Goal: Task Accomplishment & Management: Use online tool/utility

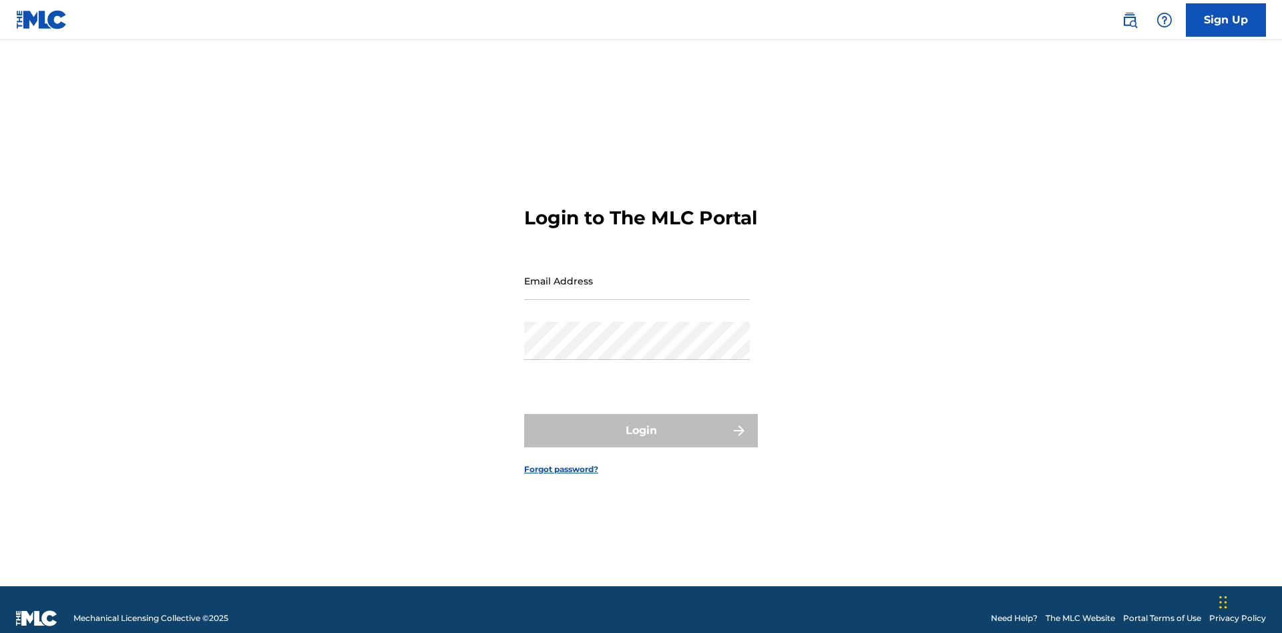
scroll to position [17, 0]
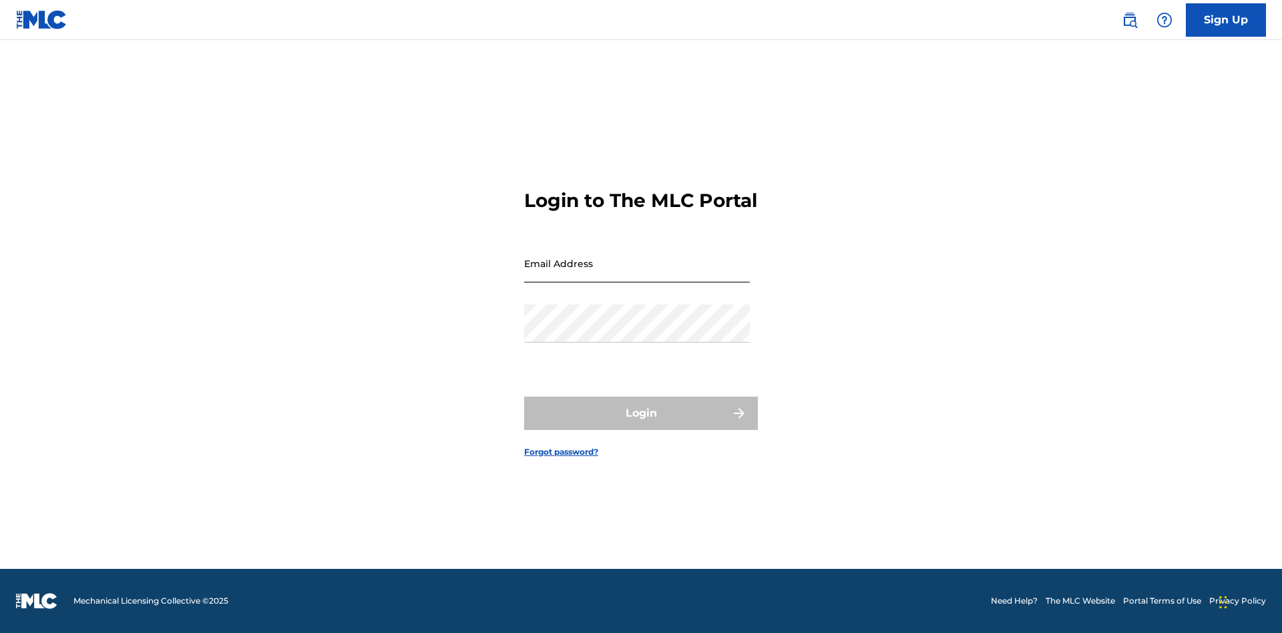
click at [637, 274] on input "Email Address" at bounding box center [637, 263] width 226 height 38
type input "[EMAIL_ADDRESS][DOMAIN_NAME]"
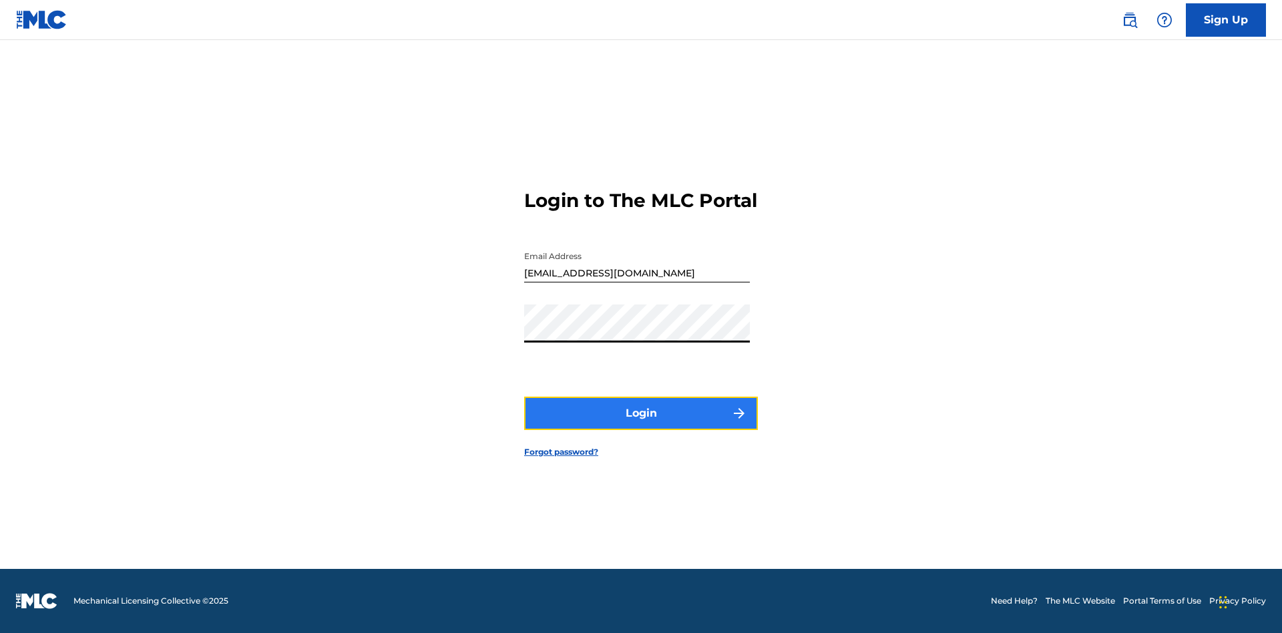
click at [641, 425] on button "Login" at bounding box center [641, 413] width 234 height 33
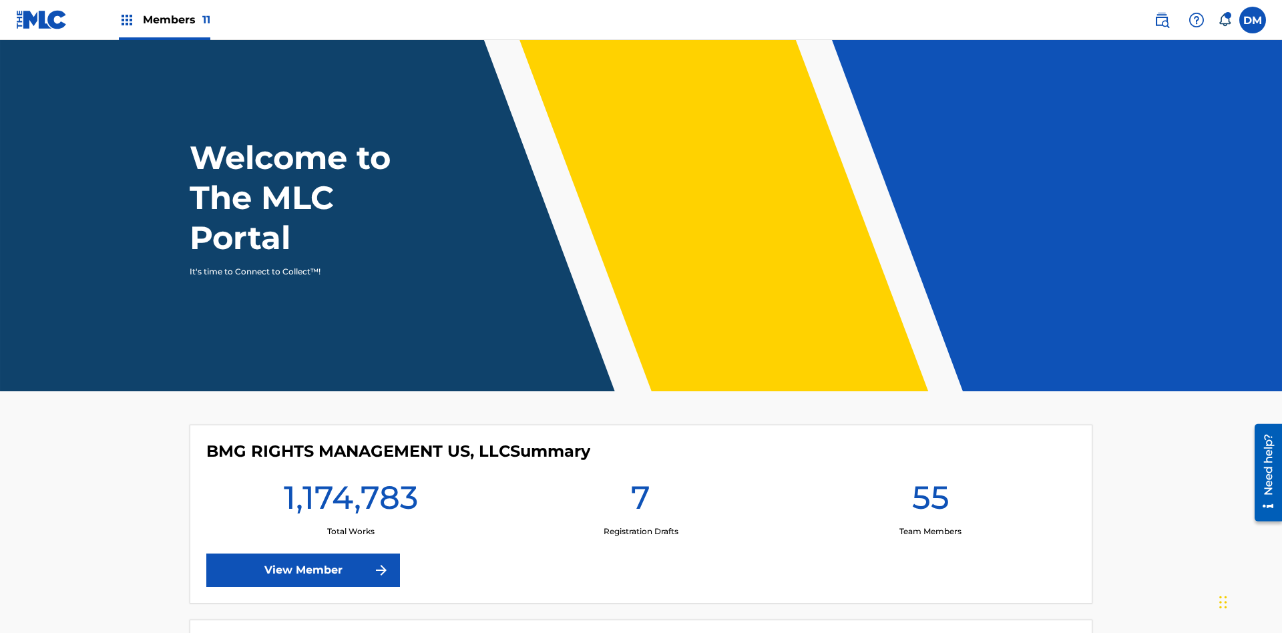
click at [164, 19] on span "Members 11" at bounding box center [176, 19] width 67 height 15
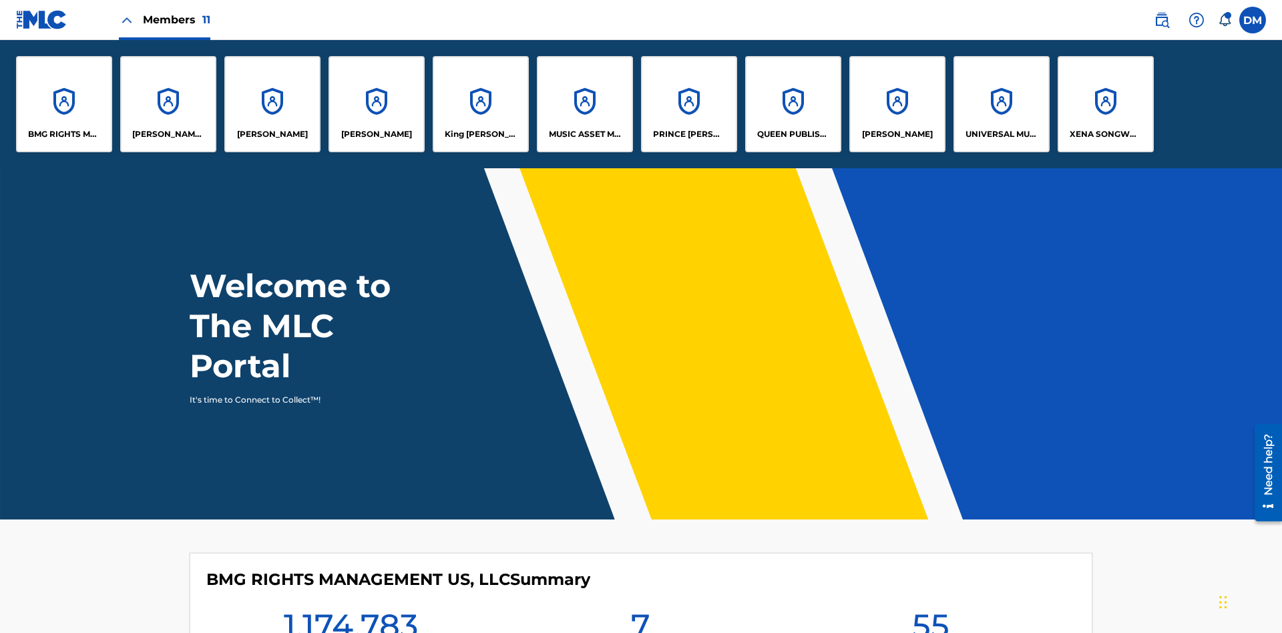
scroll to position [48, 0]
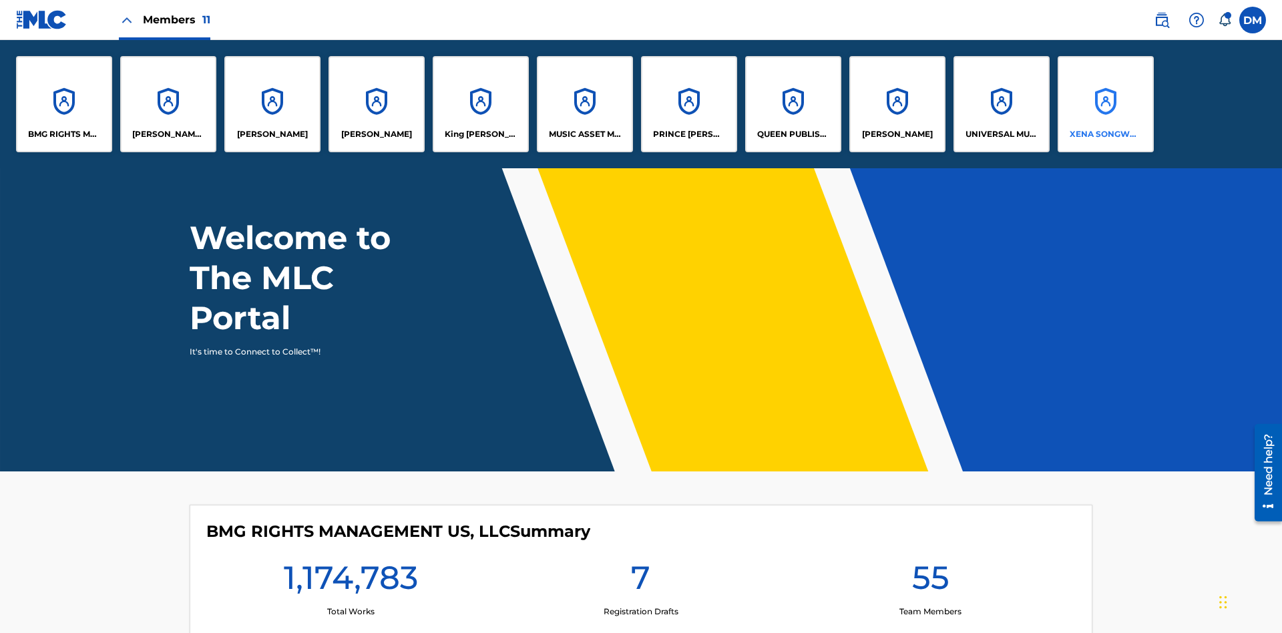
click at [1105, 134] on p "XENA SONGWRITER" at bounding box center [1105, 134] width 73 height 12
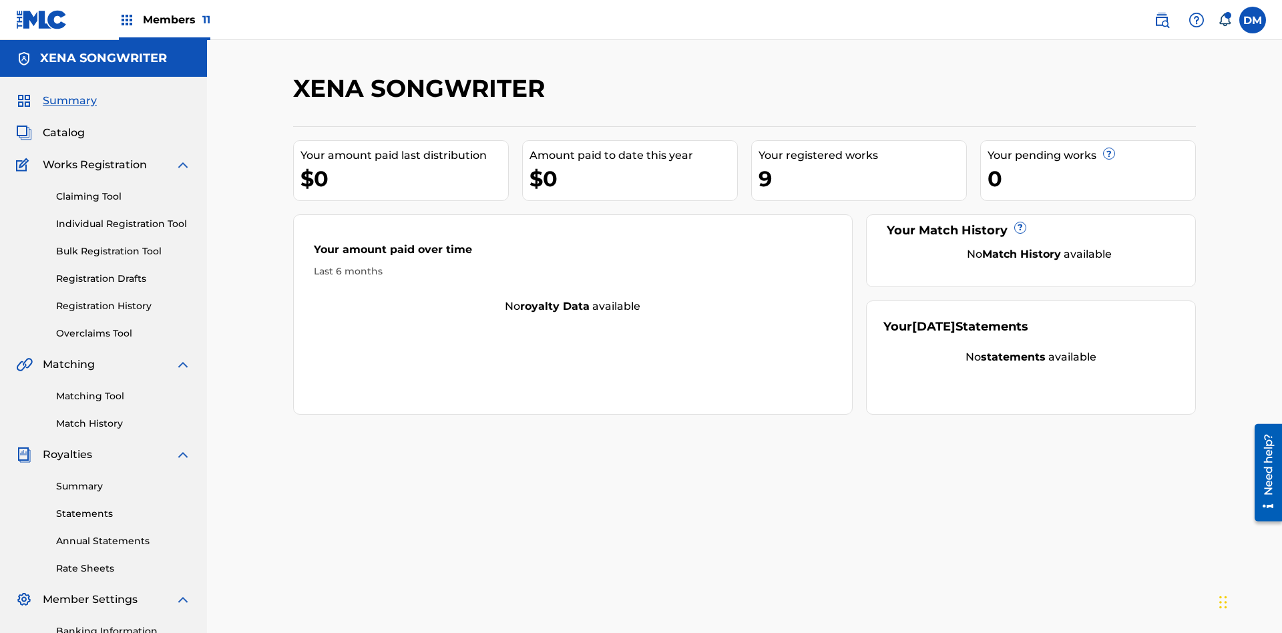
scroll to position [195, 0]
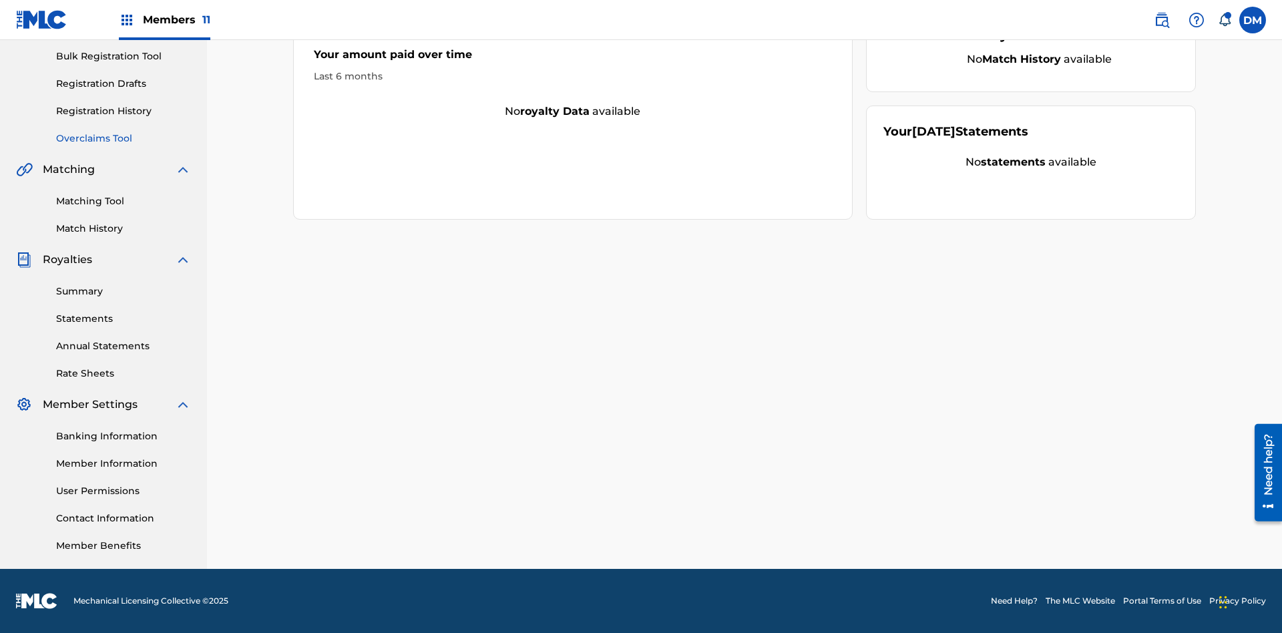
click at [123, 138] on link "Overclaims Tool" at bounding box center [123, 139] width 135 height 14
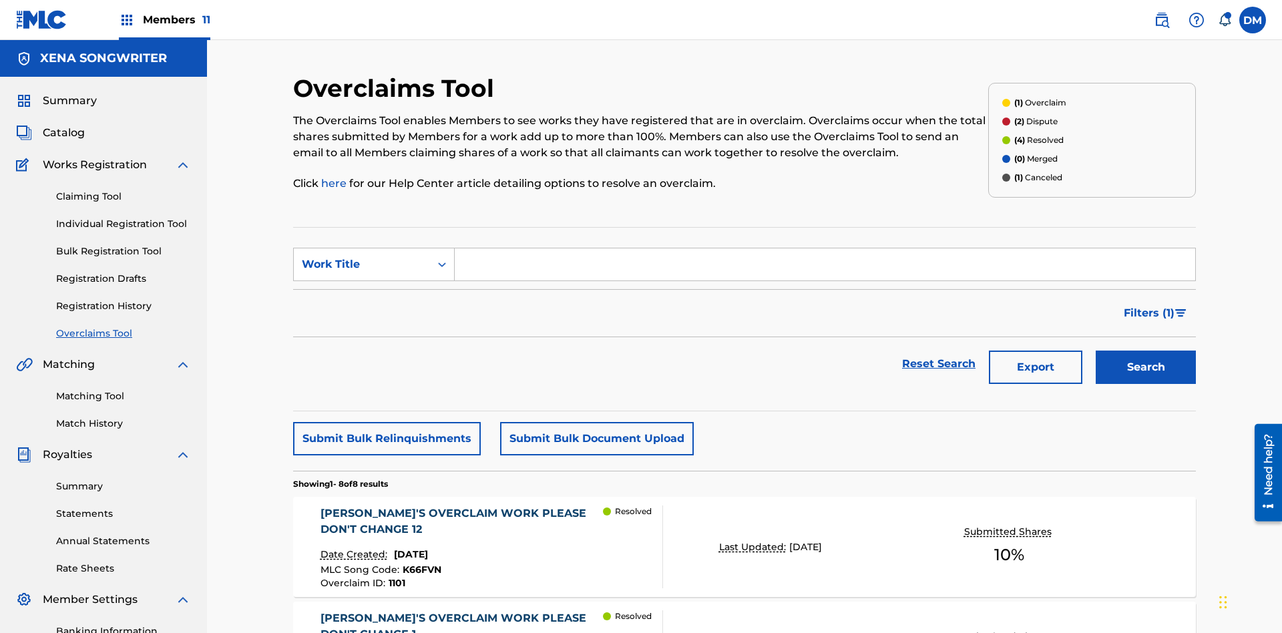
scroll to position [172, 0]
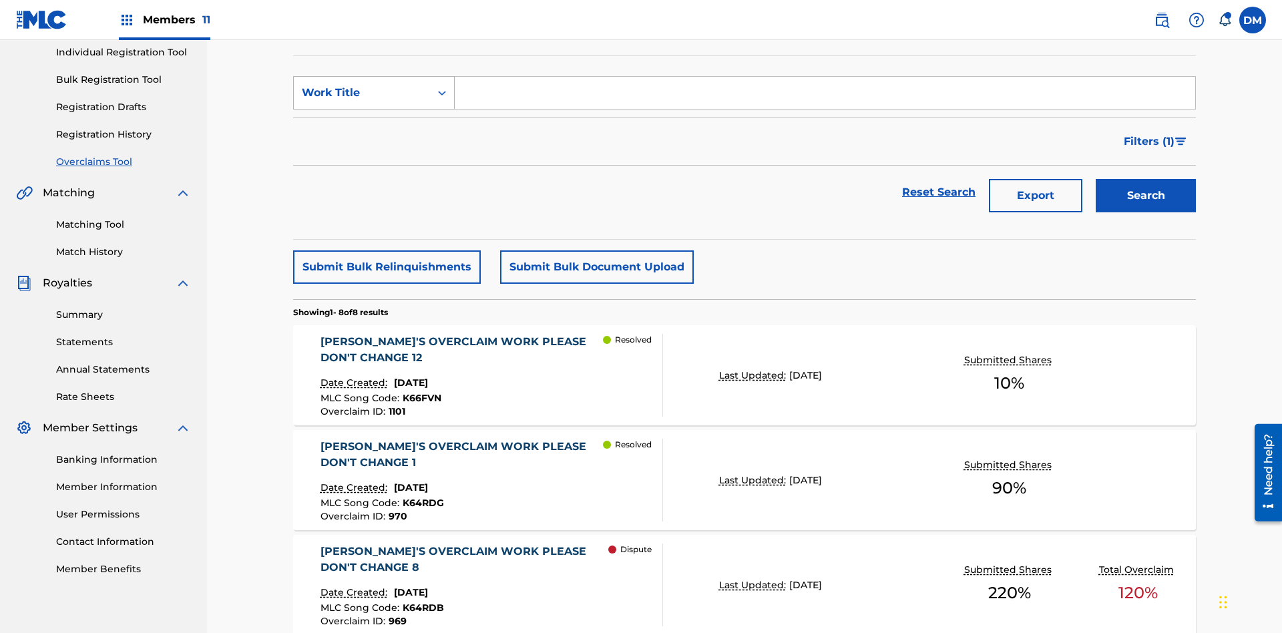
click at [362, 93] on div "Work Title" at bounding box center [362, 93] width 120 height 16
click at [374, 193] on div "Work Title" at bounding box center [374, 192] width 160 height 33
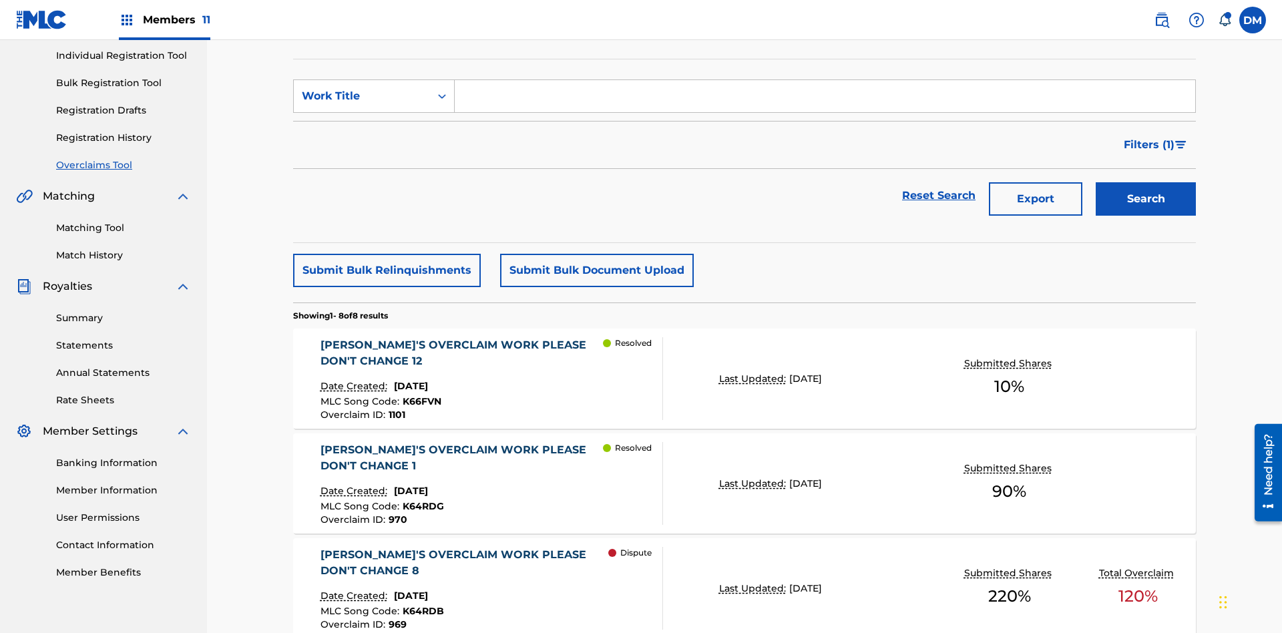
click at [824, 96] on input "Search Form" at bounding box center [825, 96] width 740 height 32
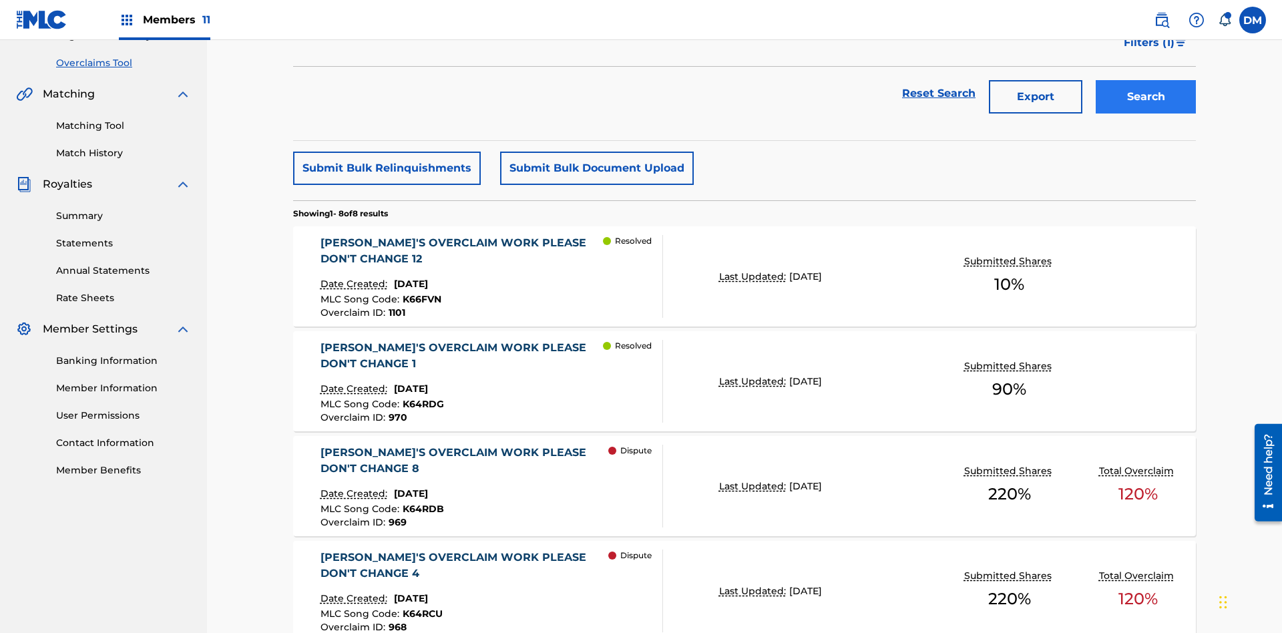
type input "[PERSON_NAME]'S OVERCLAIM WORK PLEASE DON'T CHANGE 8"
click at [1145, 97] on button "Search" at bounding box center [1145, 96] width 100 height 33
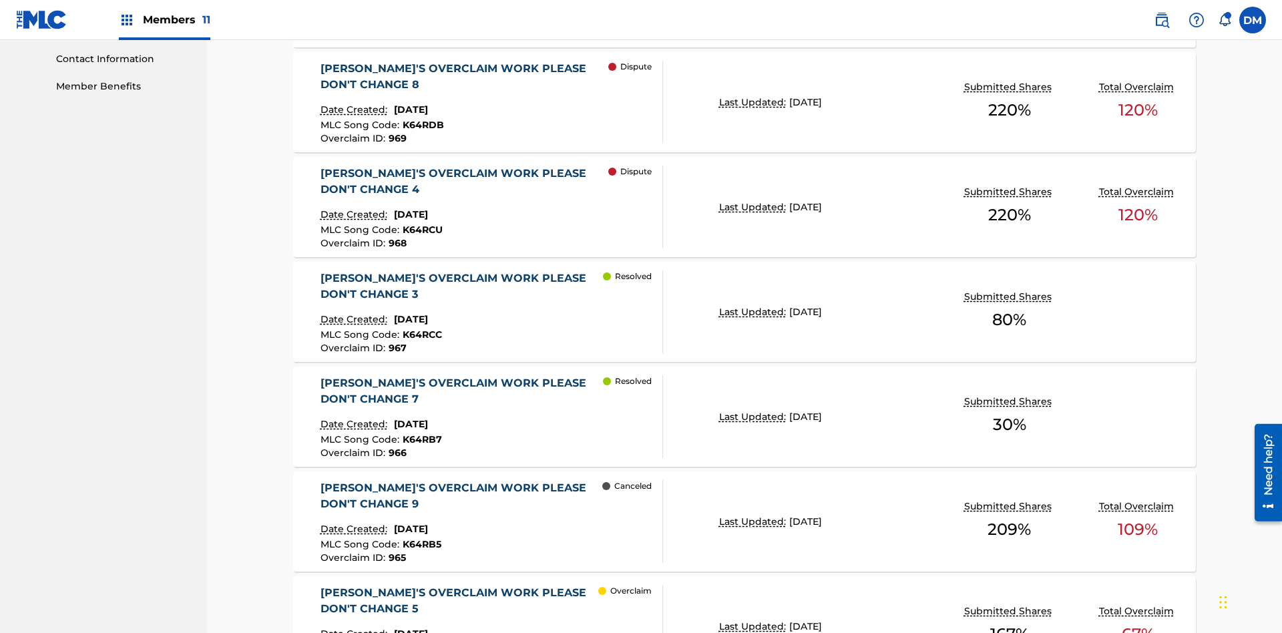
scroll to position [693, 0]
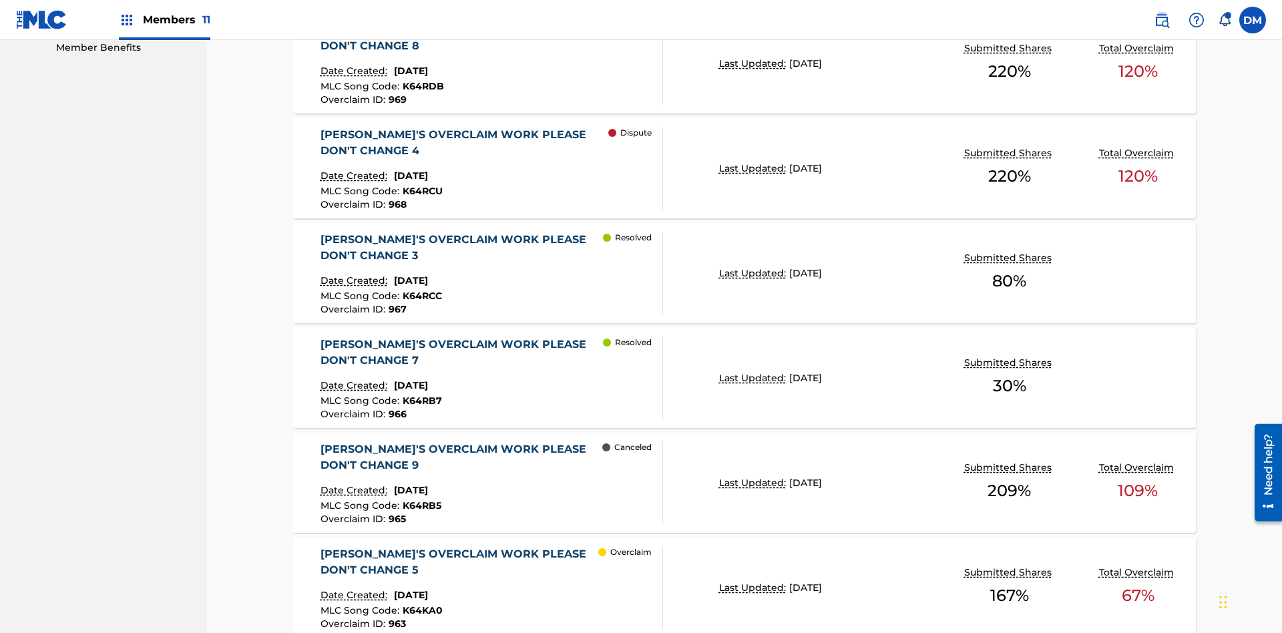
click at [421, 86] on span "K64RDB" at bounding box center [423, 86] width 41 height 12
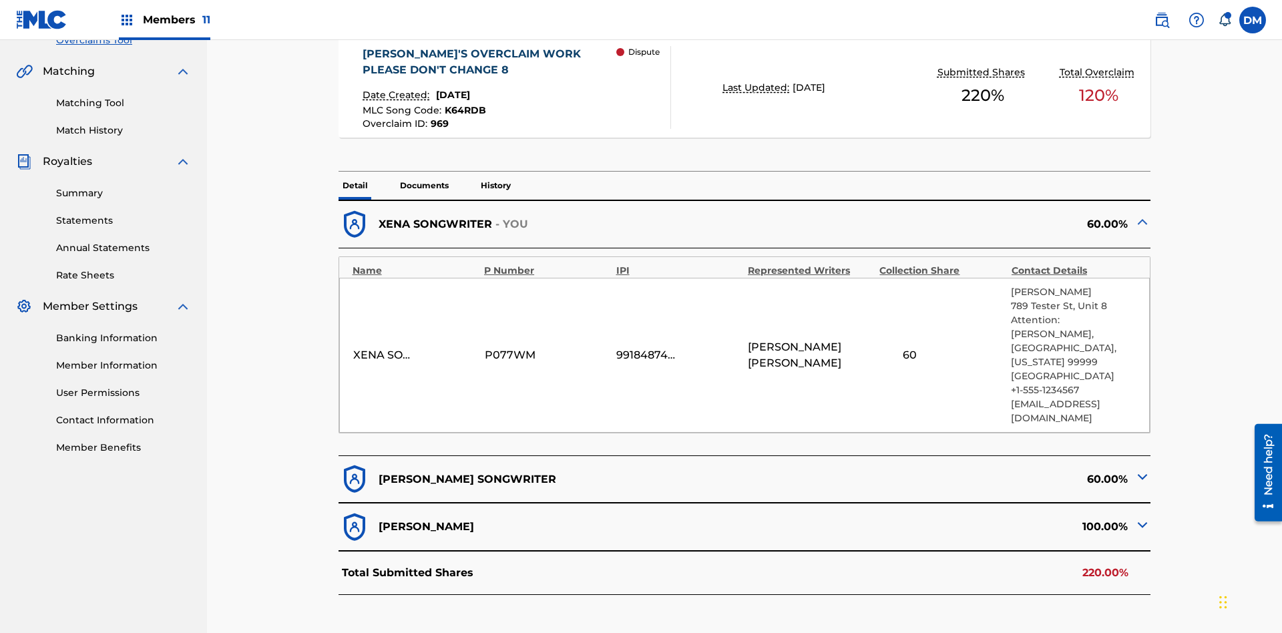
scroll to position [317, 0]
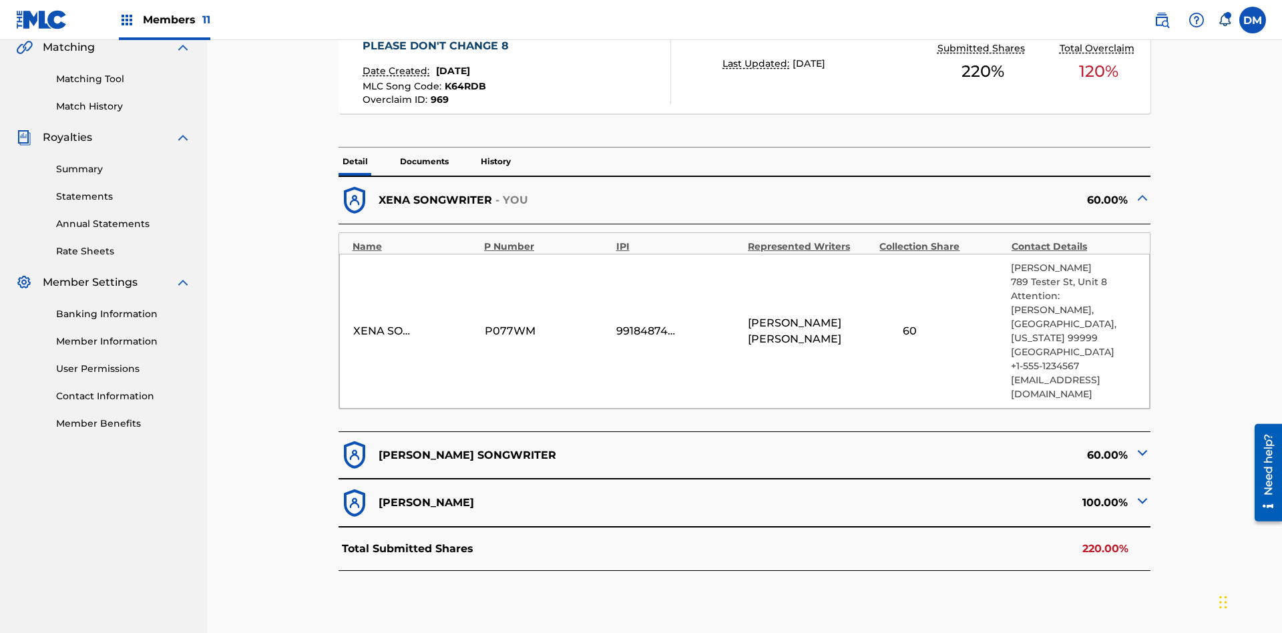
click at [463, 86] on span "K64RDB" at bounding box center [465, 86] width 41 height 12
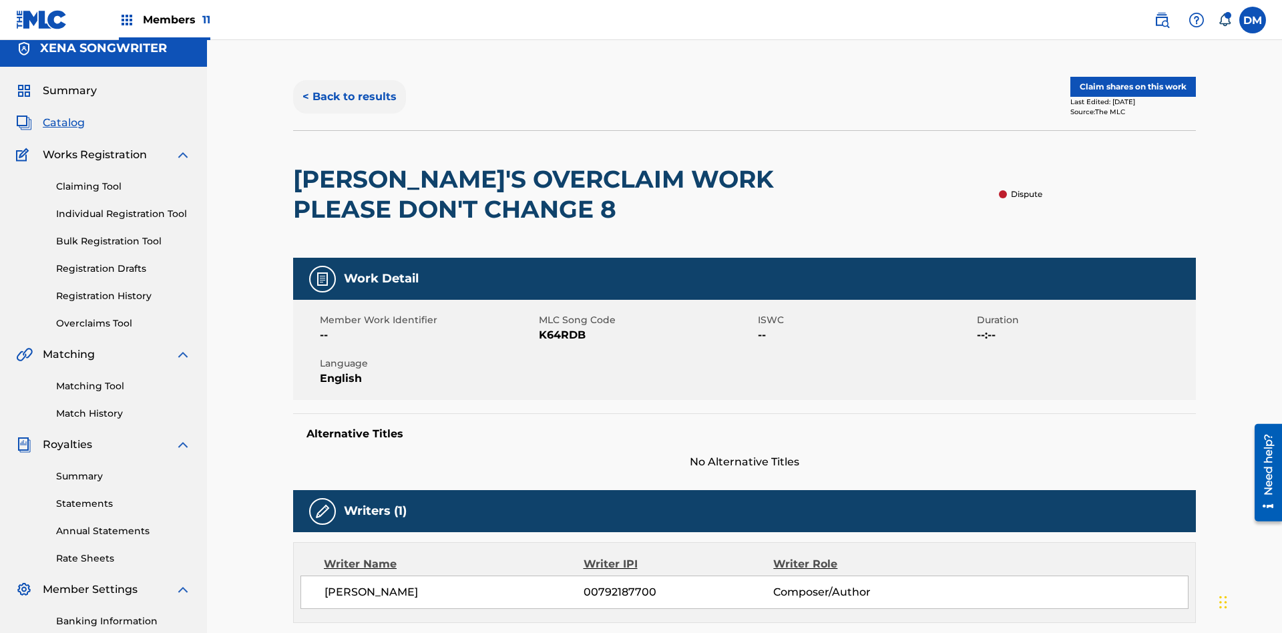
click at [348, 97] on button "< Back to results" at bounding box center [349, 96] width 113 height 33
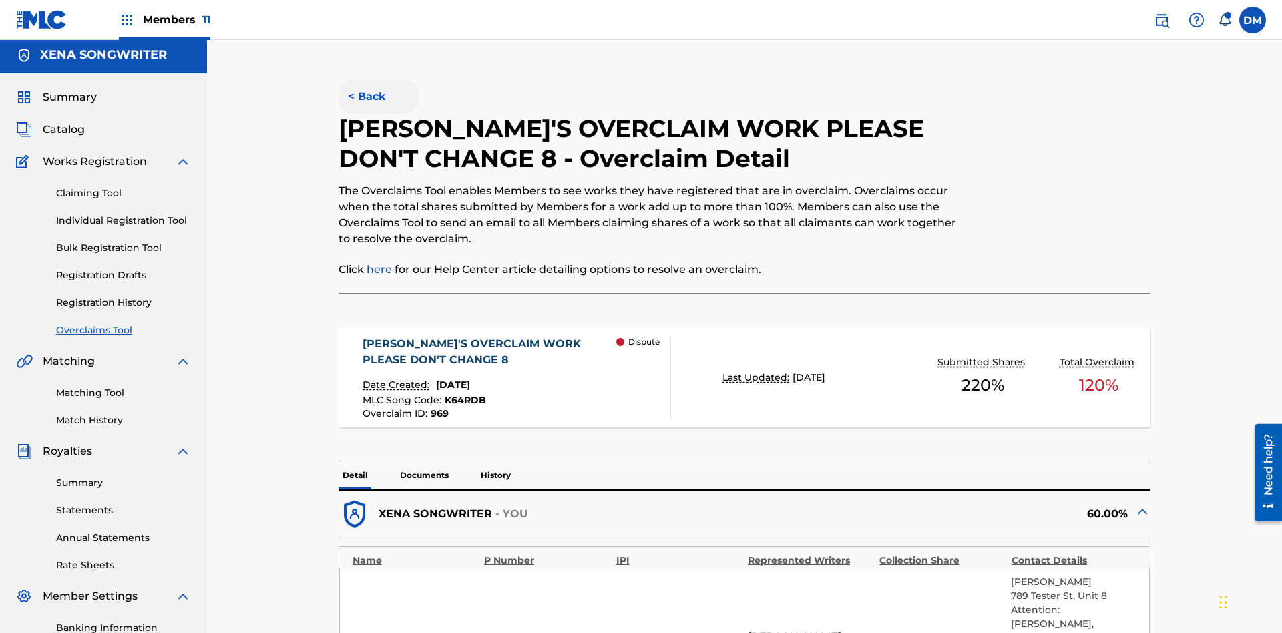
click at [378, 97] on button "< Back" at bounding box center [378, 96] width 80 height 33
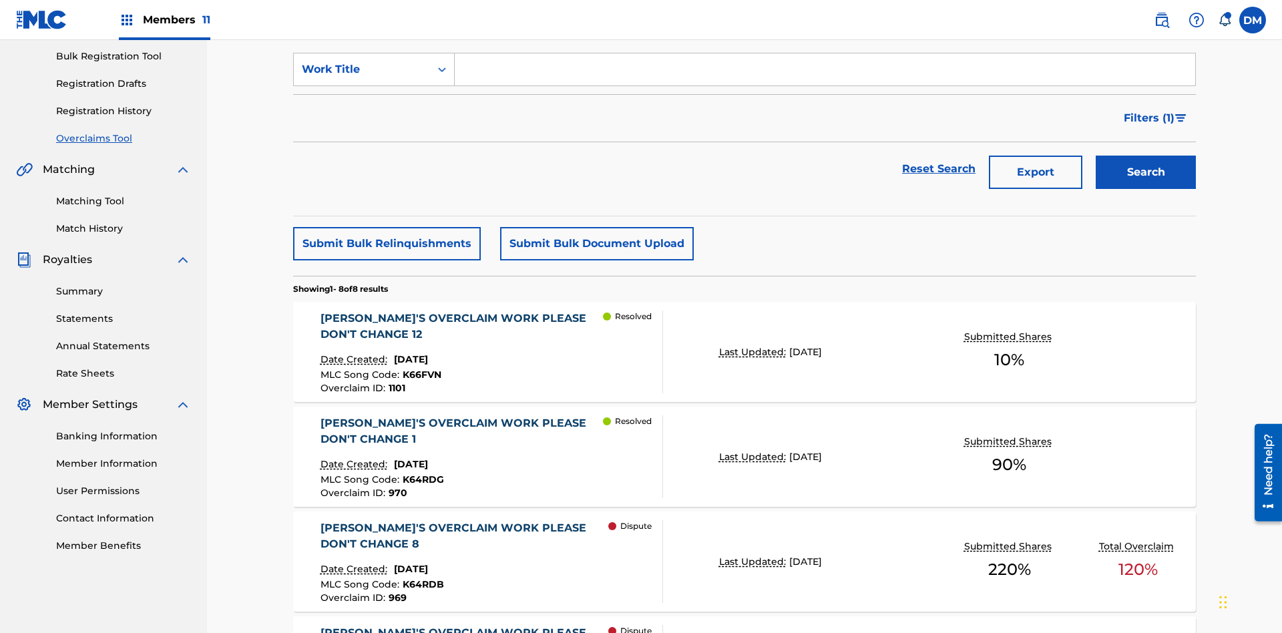
scroll to position [172, 0]
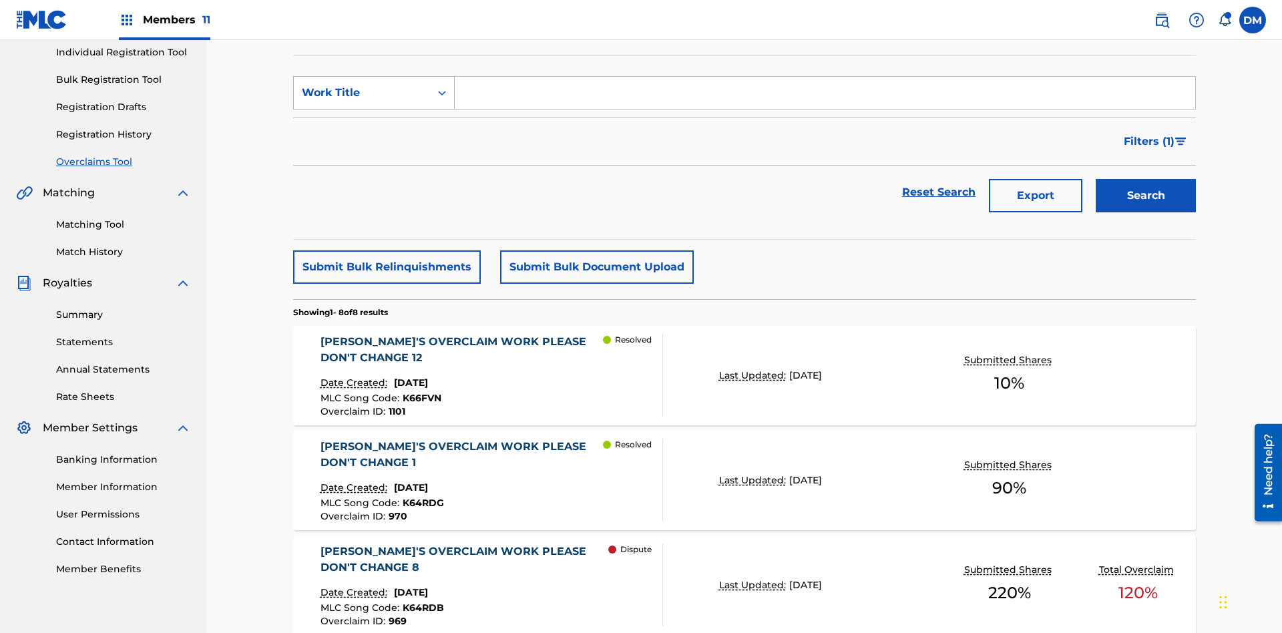
click at [362, 93] on div "Work Title" at bounding box center [362, 93] width 120 height 16
click at [374, 160] on div "Overclaim ID" at bounding box center [374, 159] width 160 height 33
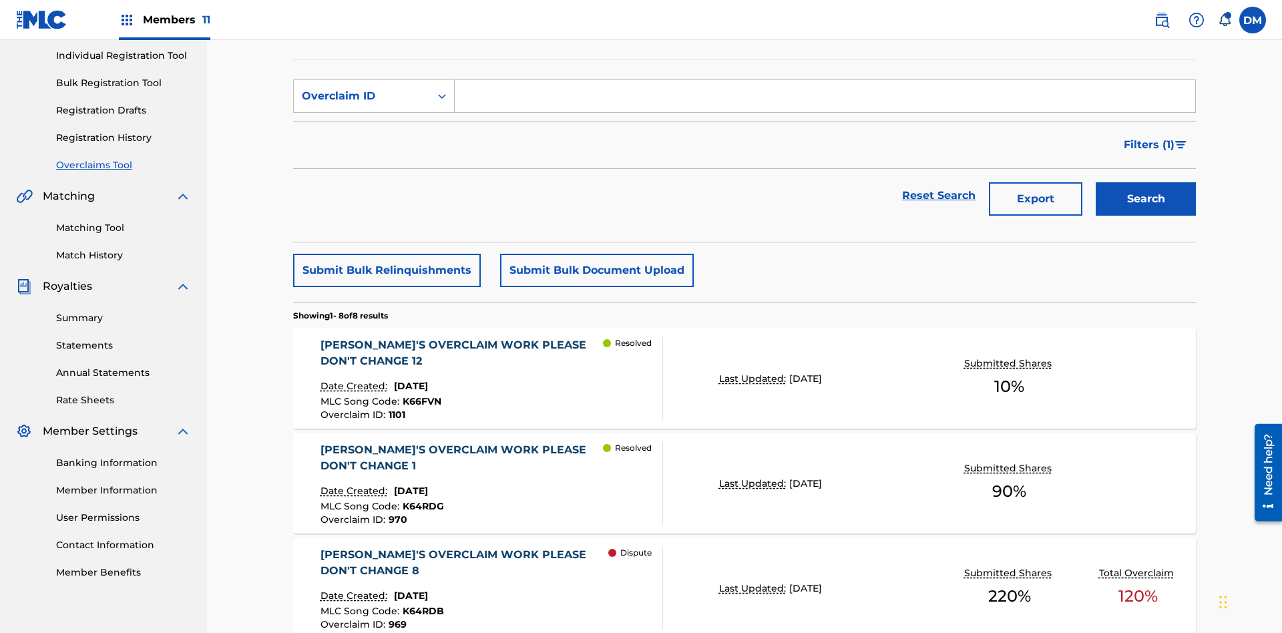
click at [824, 96] on input "Search Form" at bounding box center [825, 96] width 740 height 32
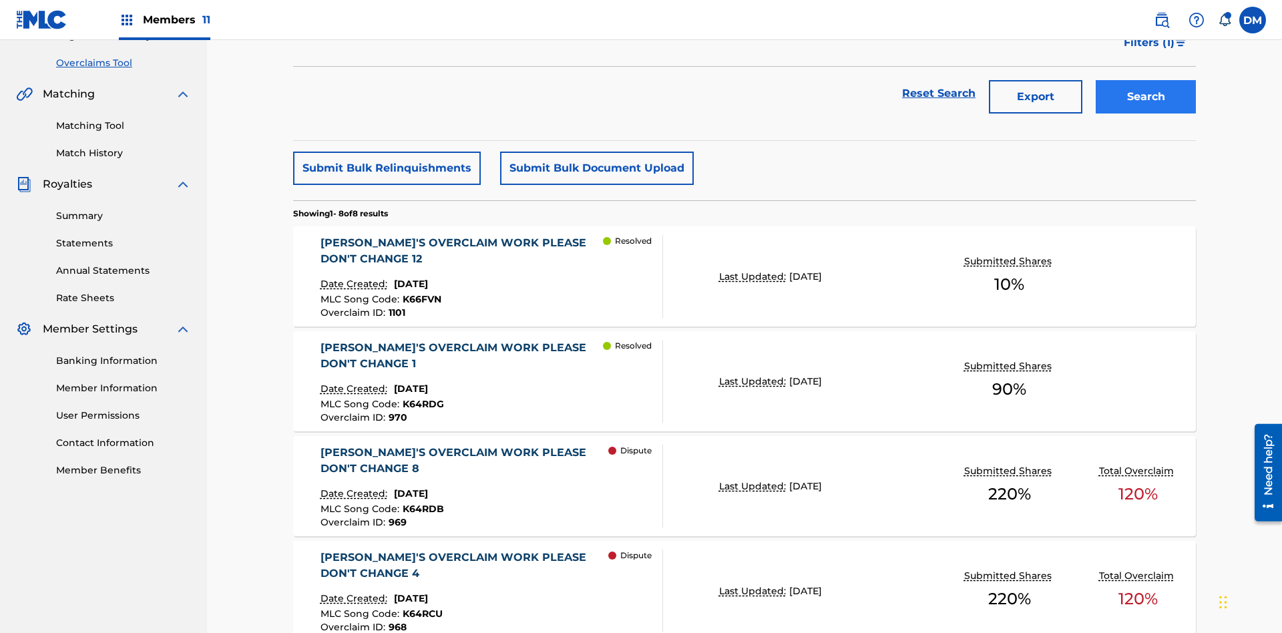
type input "969"
click at [1145, 97] on button "Search" at bounding box center [1145, 96] width 100 height 33
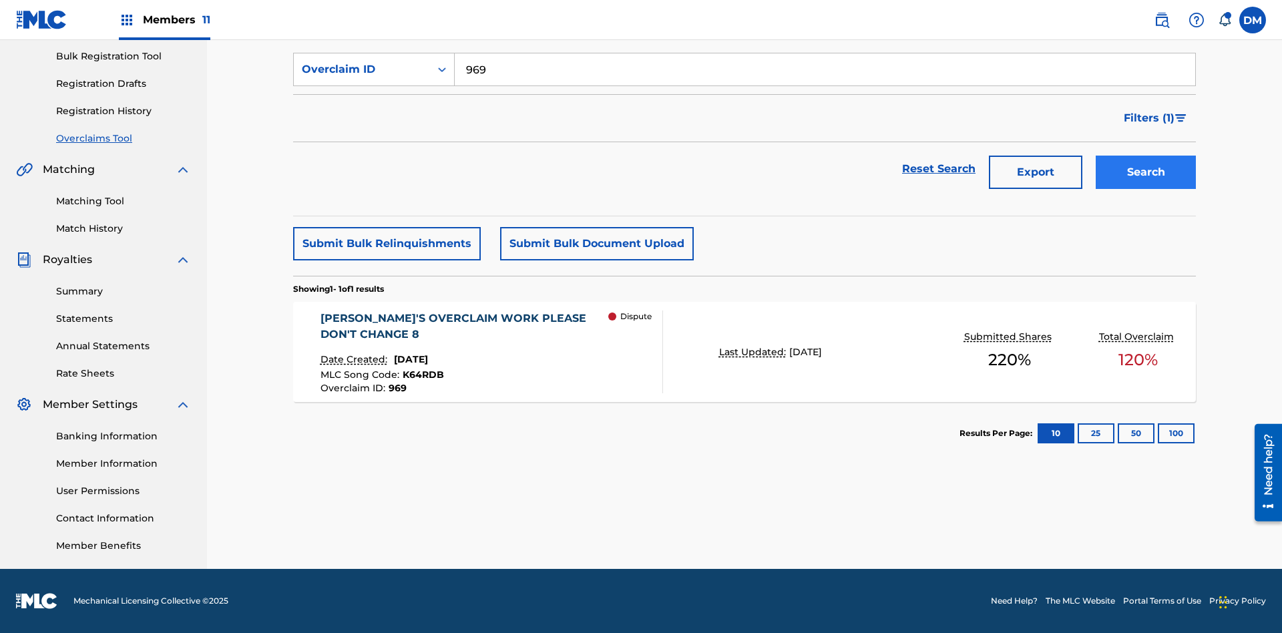
scroll to position [195, 0]
click at [421, 374] on span "K64RDB" at bounding box center [423, 374] width 41 height 12
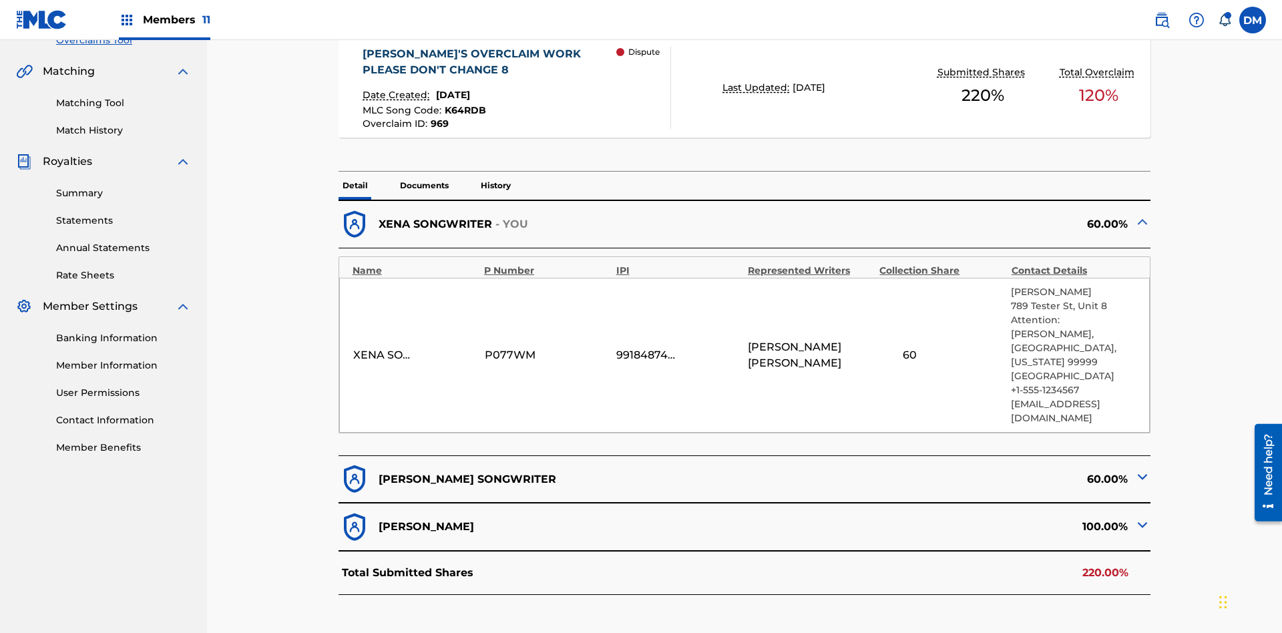
scroll to position [317, 0]
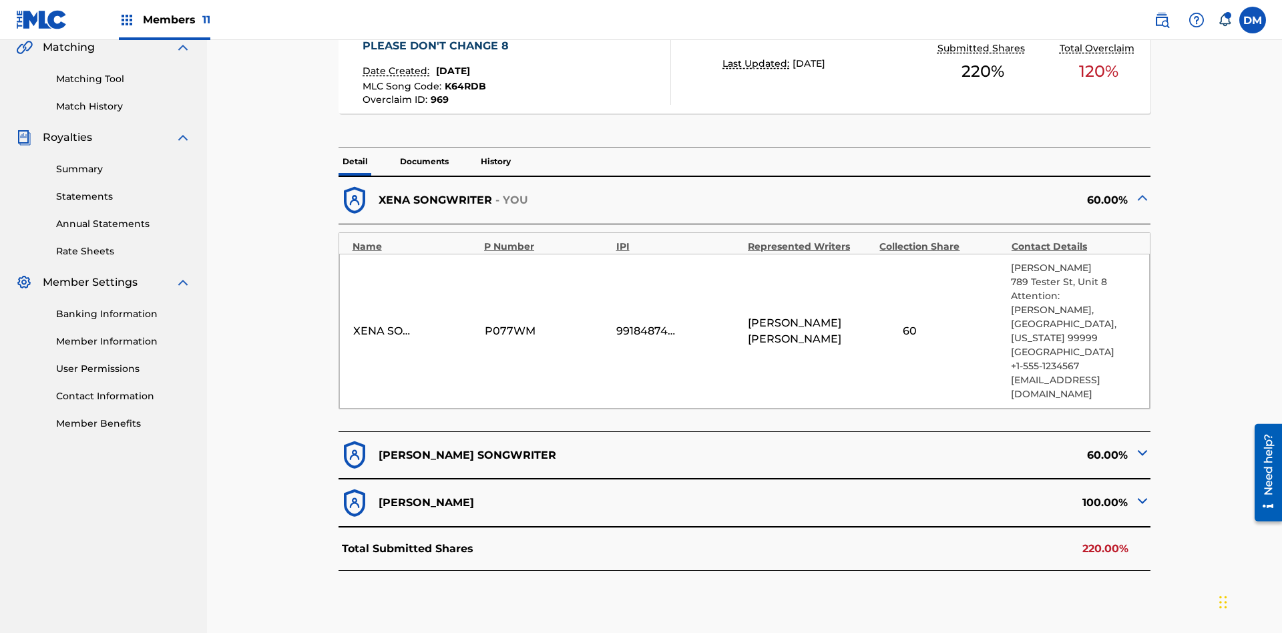
click at [463, 86] on span "K64RDB" at bounding box center [465, 86] width 41 height 12
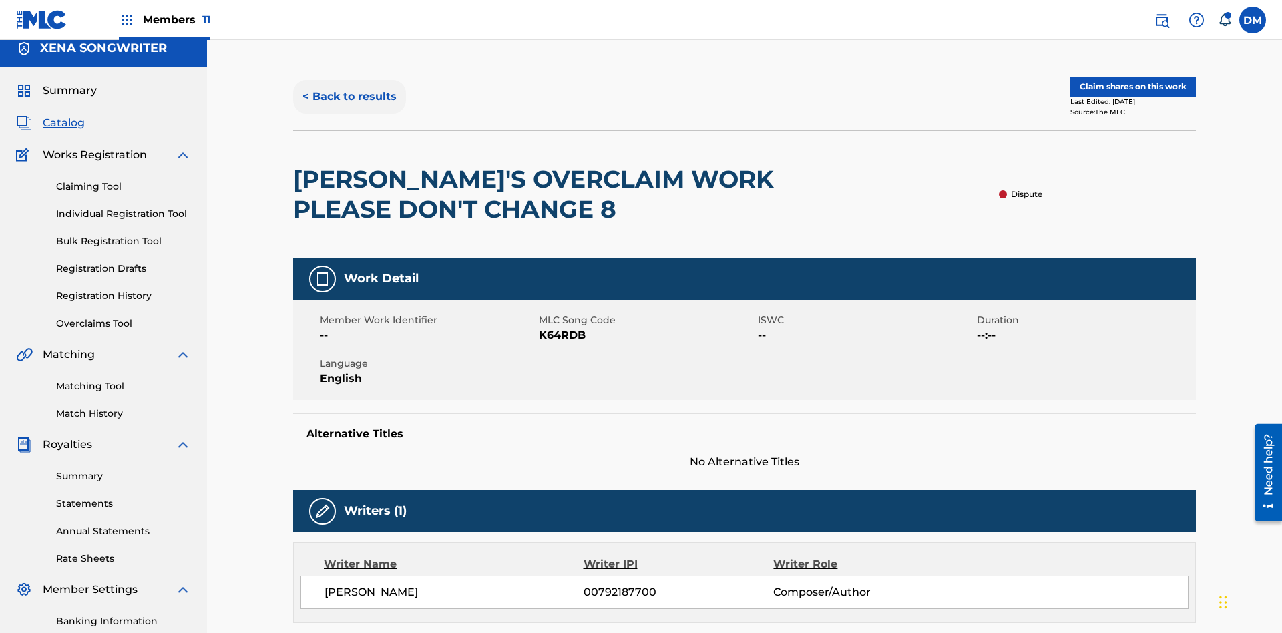
click at [348, 97] on button "< Back to results" at bounding box center [349, 96] width 113 height 33
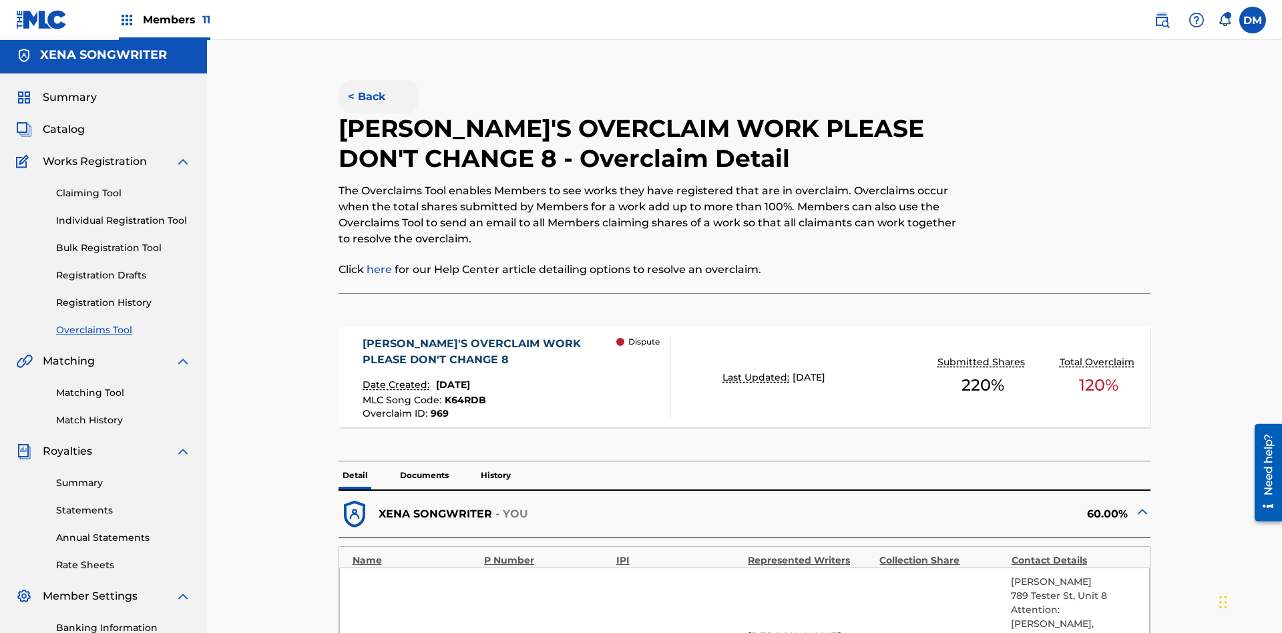
click at [378, 97] on button "< Back" at bounding box center [378, 96] width 80 height 33
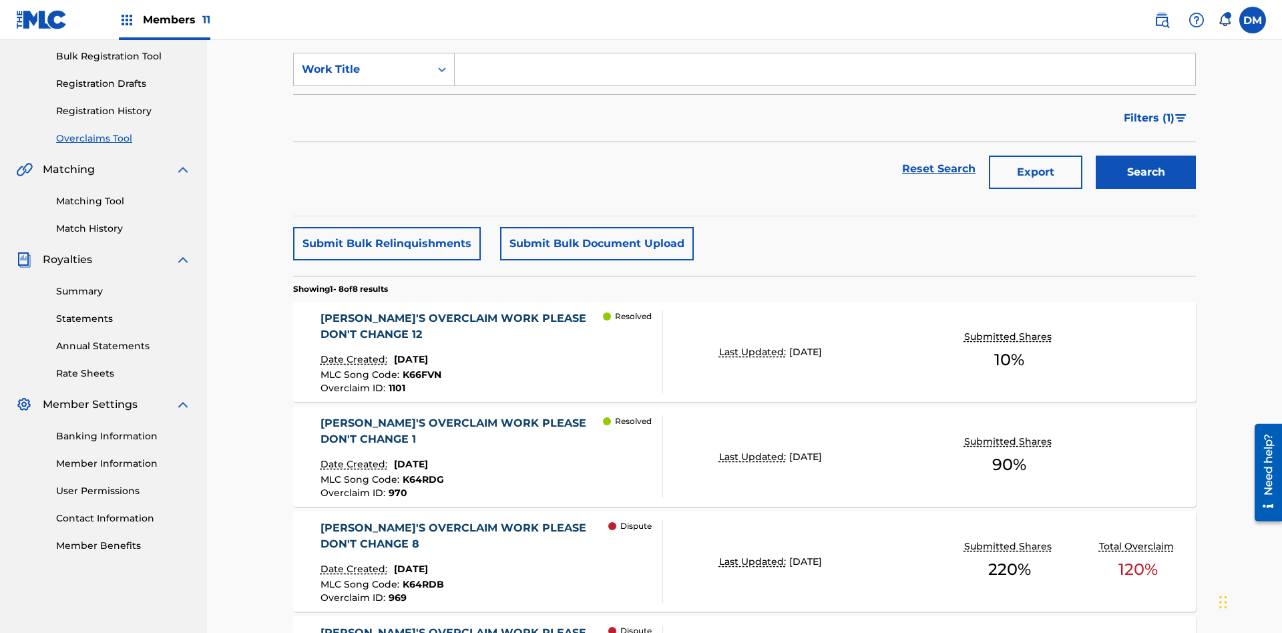
scroll to position [172, 0]
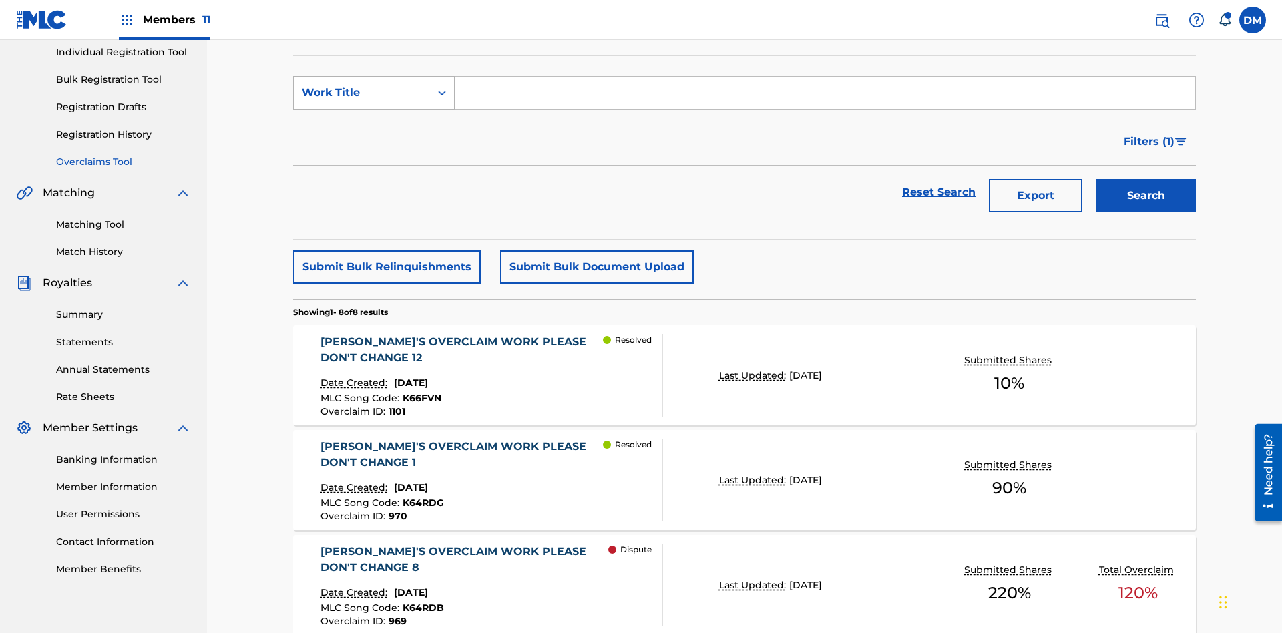
click at [362, 93] on div "Work Title" at bounding box center [362, 93] width 120 height 16
click at [374, 126] on div "MLC Song Code" at bounding box center [374, 125] width 160 height 33
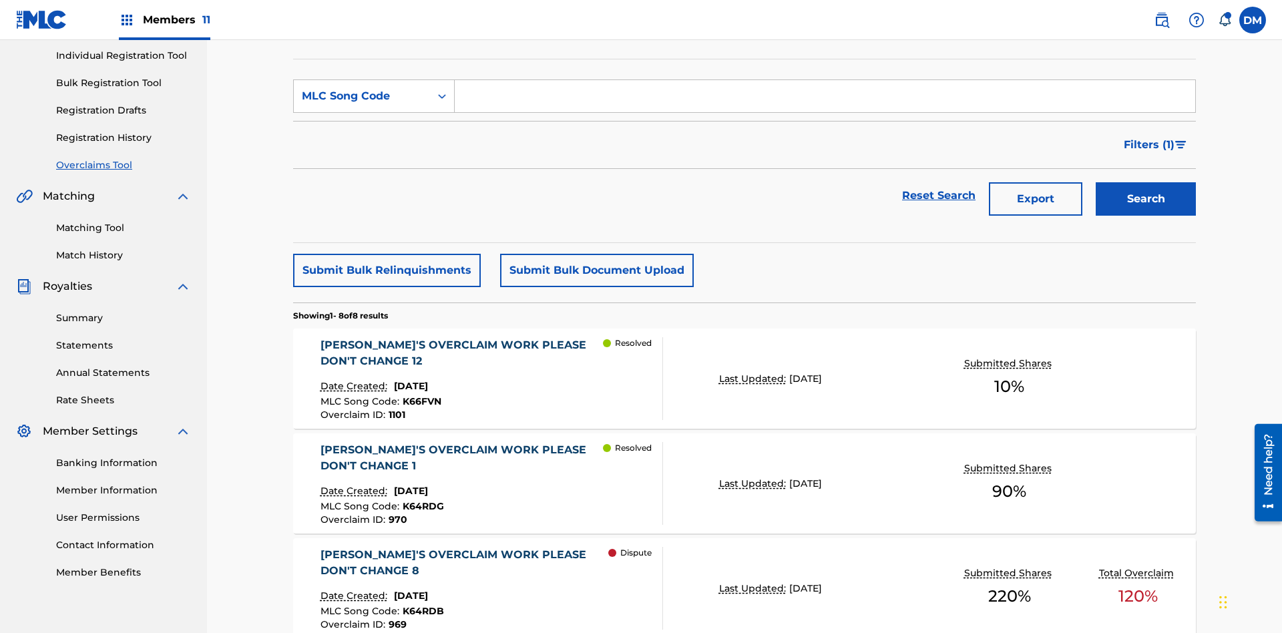
click at [824, 96] on input "Search Form" at bounding box center [825, 96] width 740 height 32
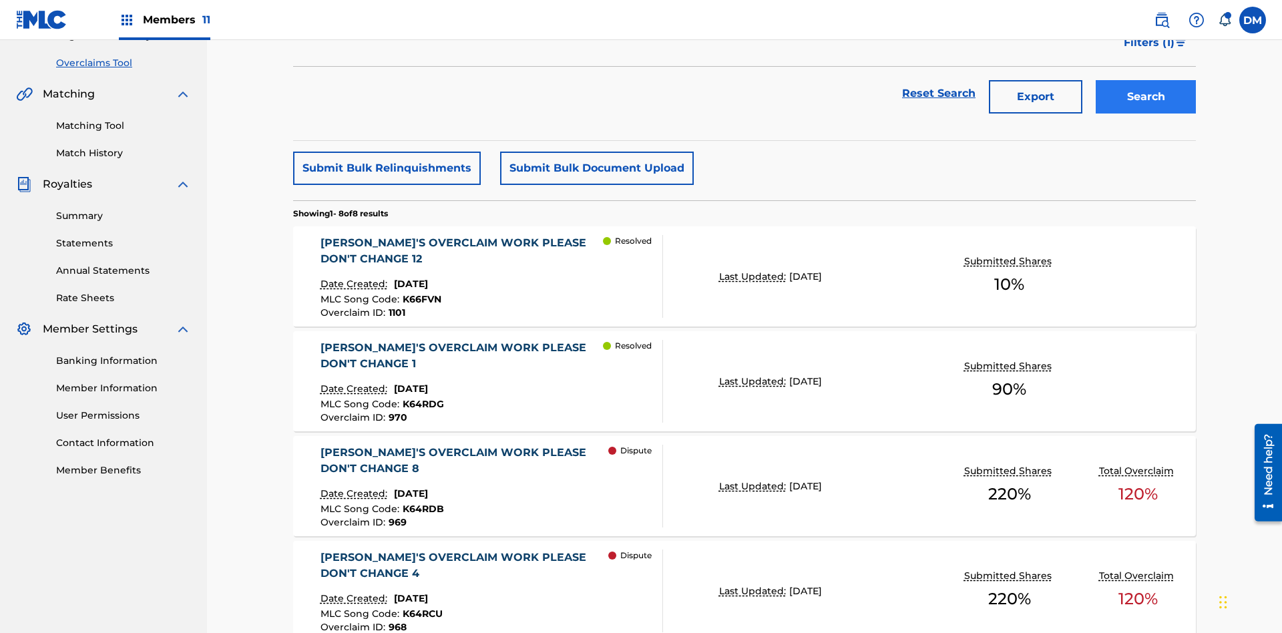
type input "K64RDB"
click at [1145, 97] on button "Search" at bounding box center [1145, 96] width 100 height 33
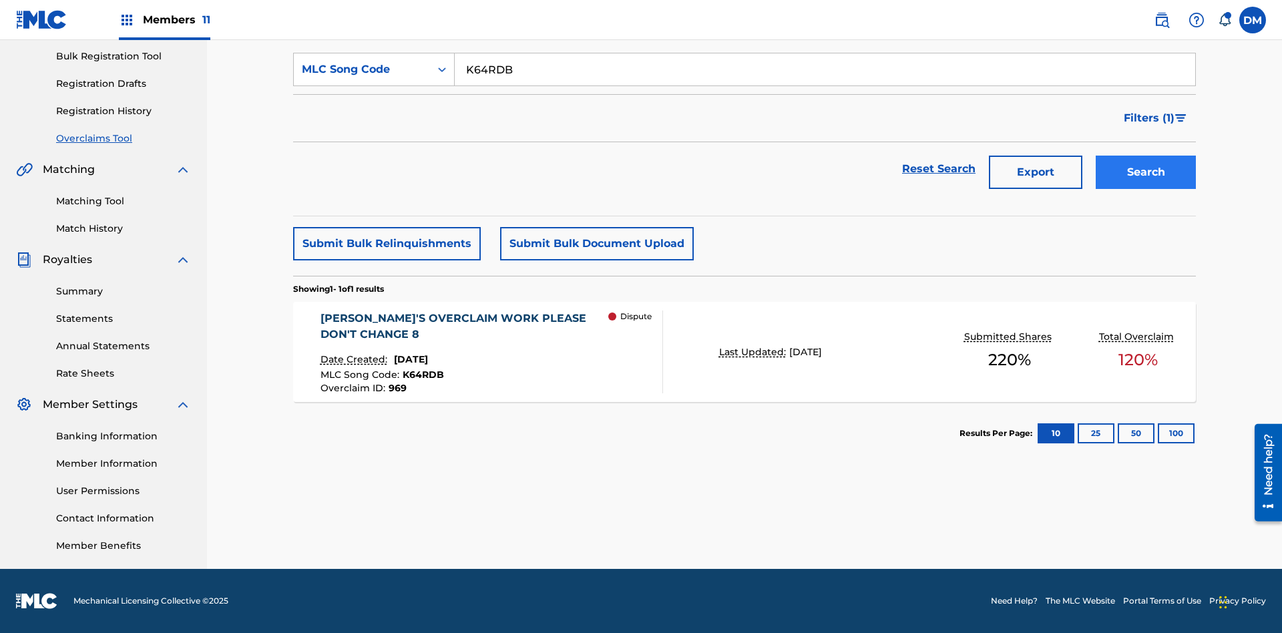
scroll to position [195, 0]
click at [421, 374] on span "K64RDB" at bounding box center [423, 374] width 41 height 12
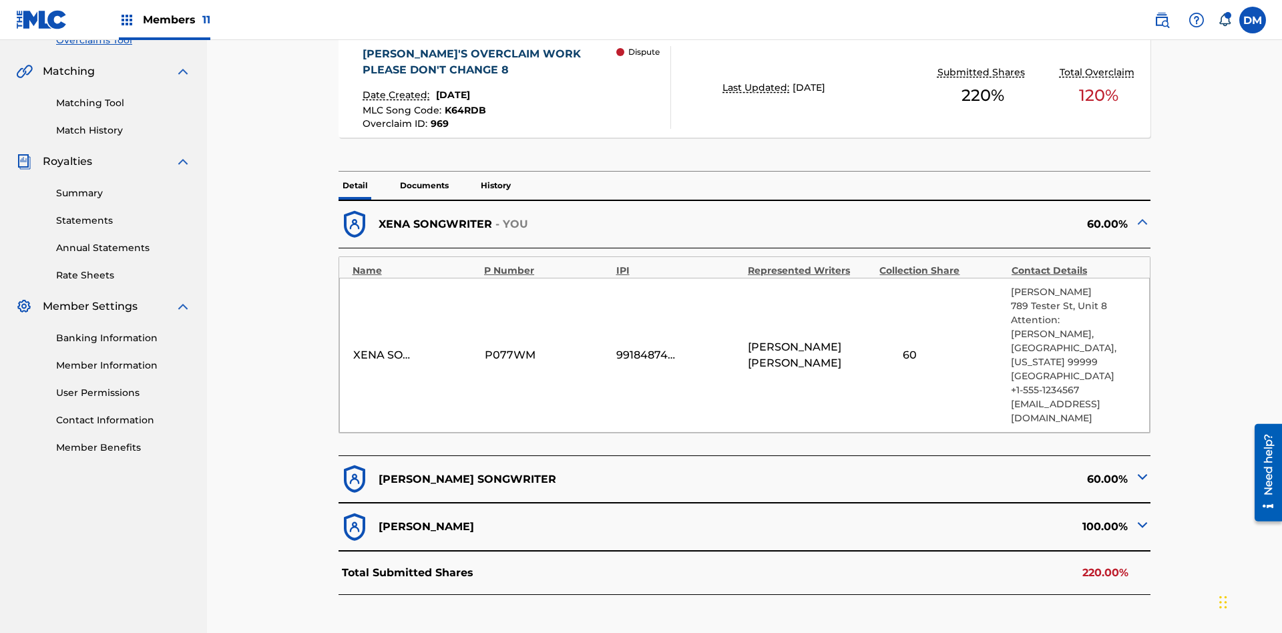
scroll to position [317, 0]
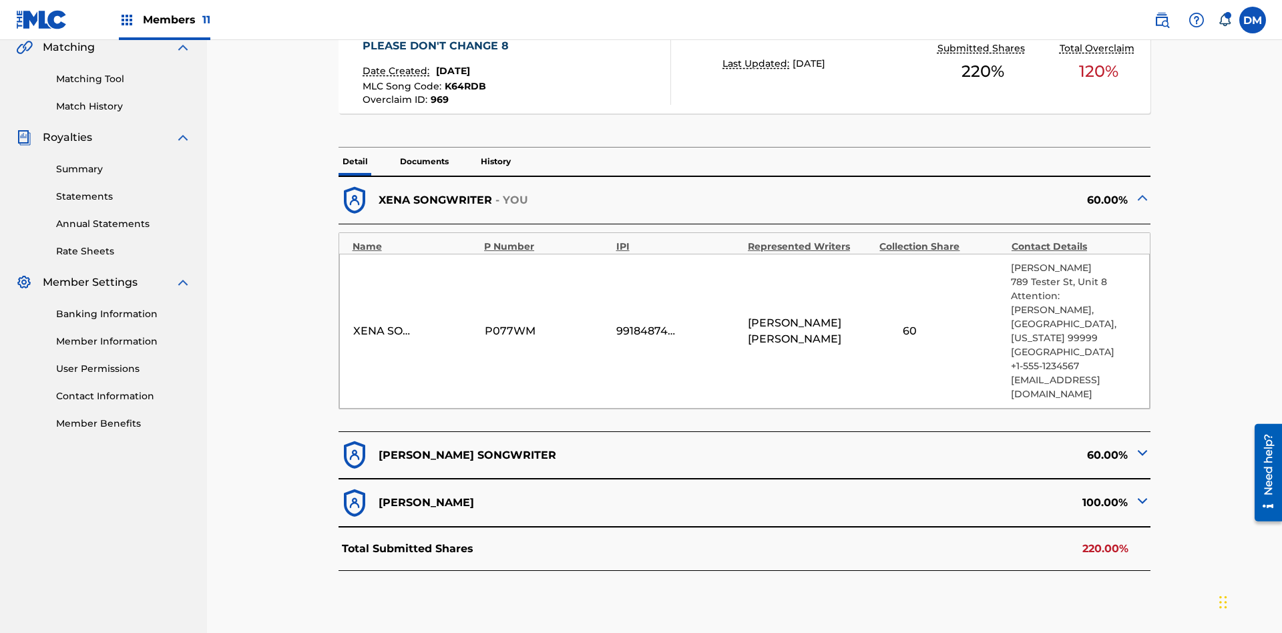
click at [463, 86] on span "K64RDB" at bounding box center [465, 86] width 41 height 12
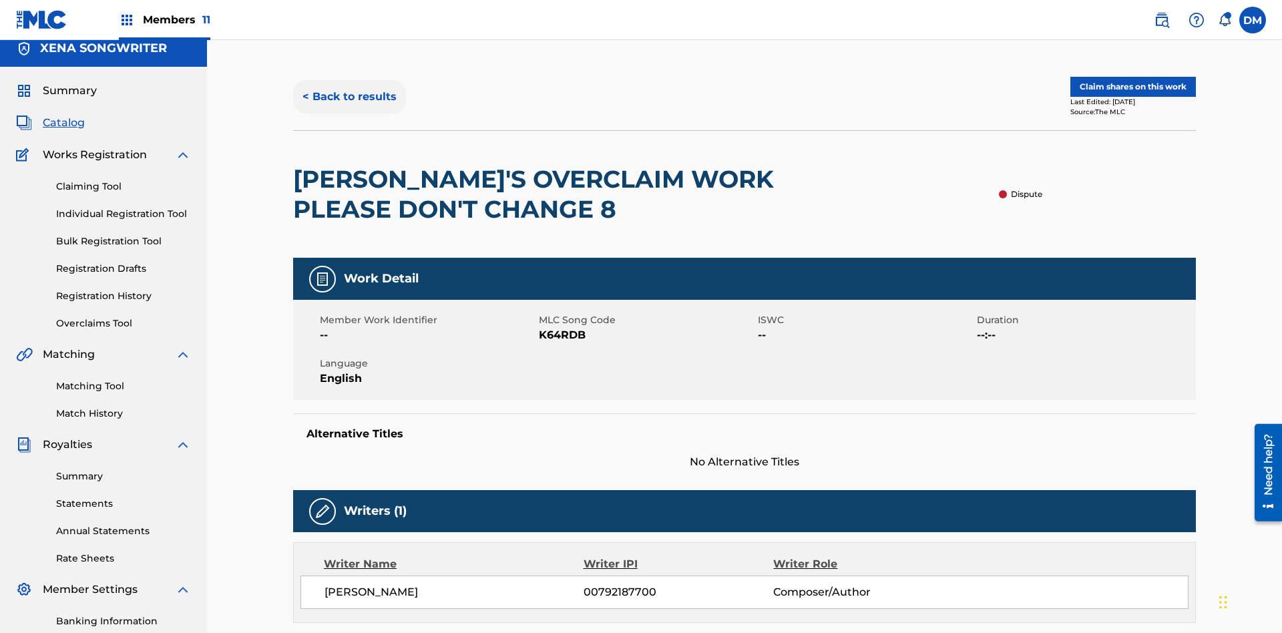
click at [348, 97] on button "< Back to results" at bounding box center [349, 96] width 113 height 33
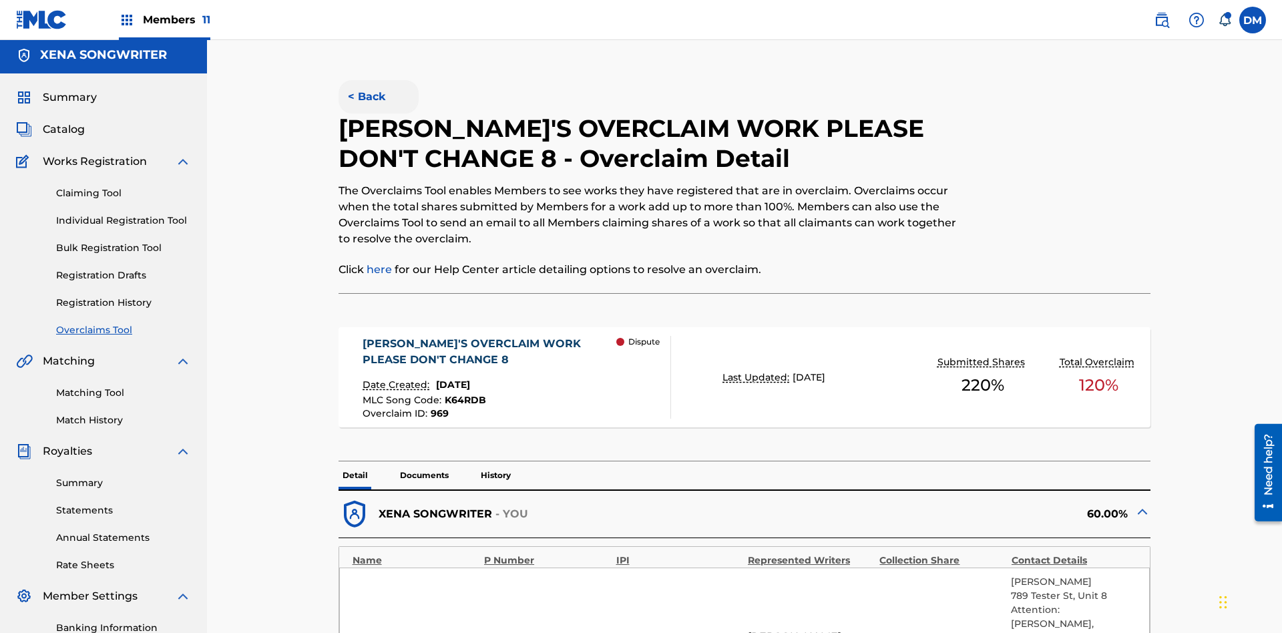
click at [378, 97] on button "< Back" at bounding box center [378, 96] width 80 height 33
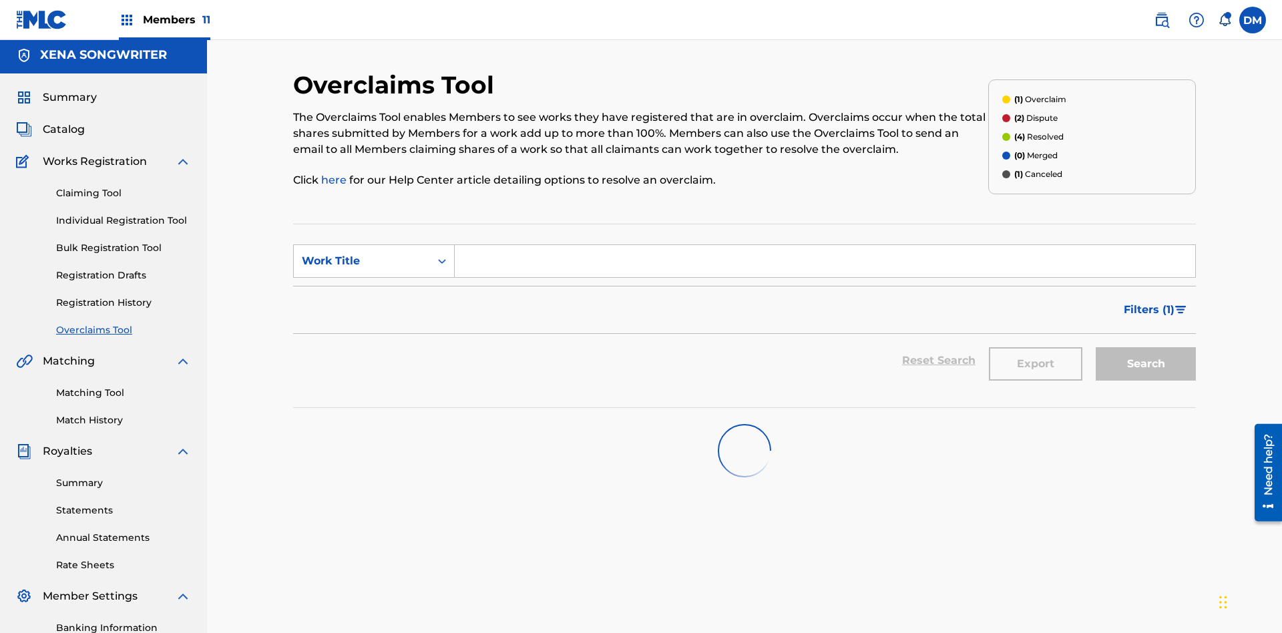
scroll to position [195, 0]
